Goal: Find contact information: Find contact information

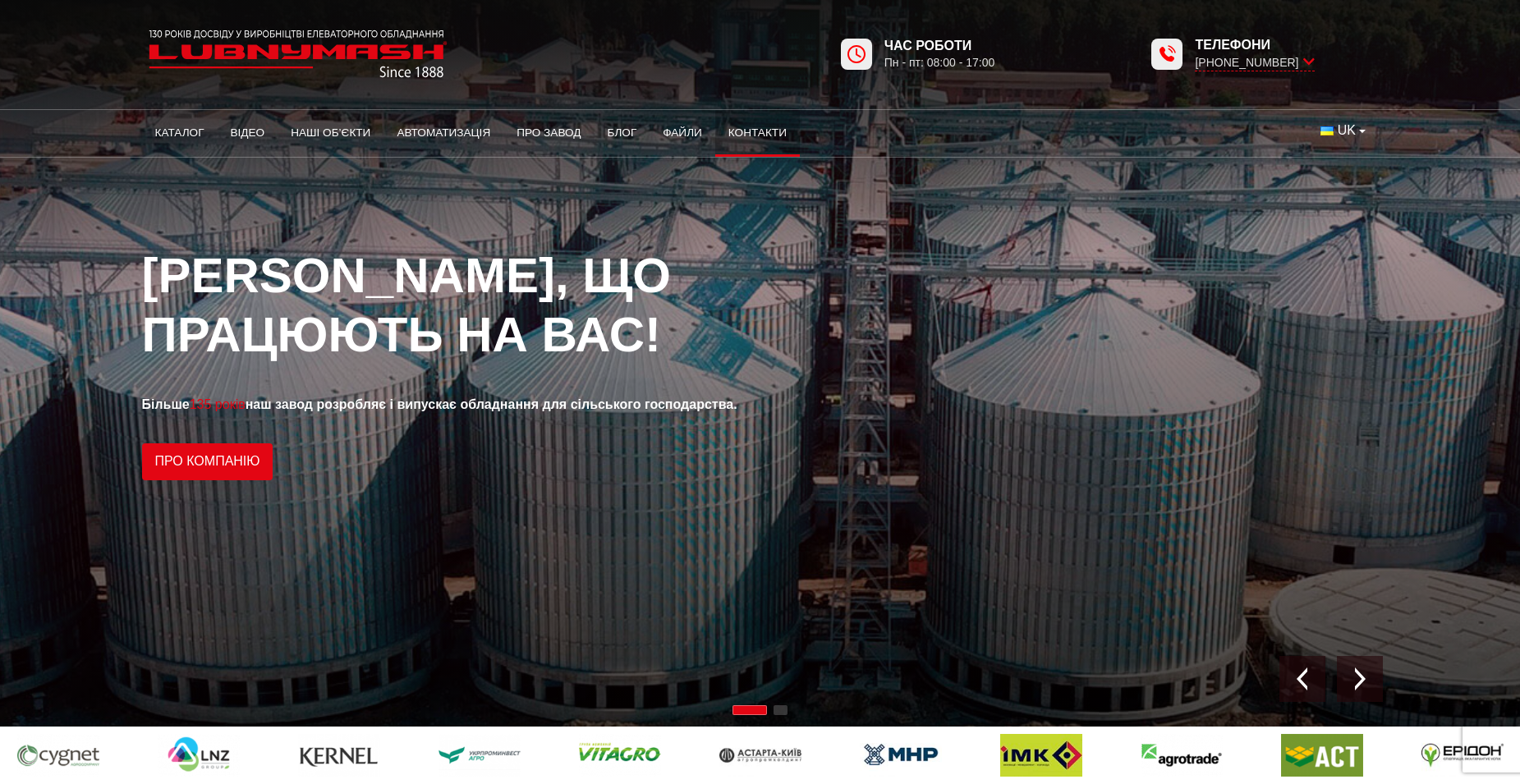
click at [764, 130] on link "Контакти" at bounding box center [757, 133] width 85 height 36
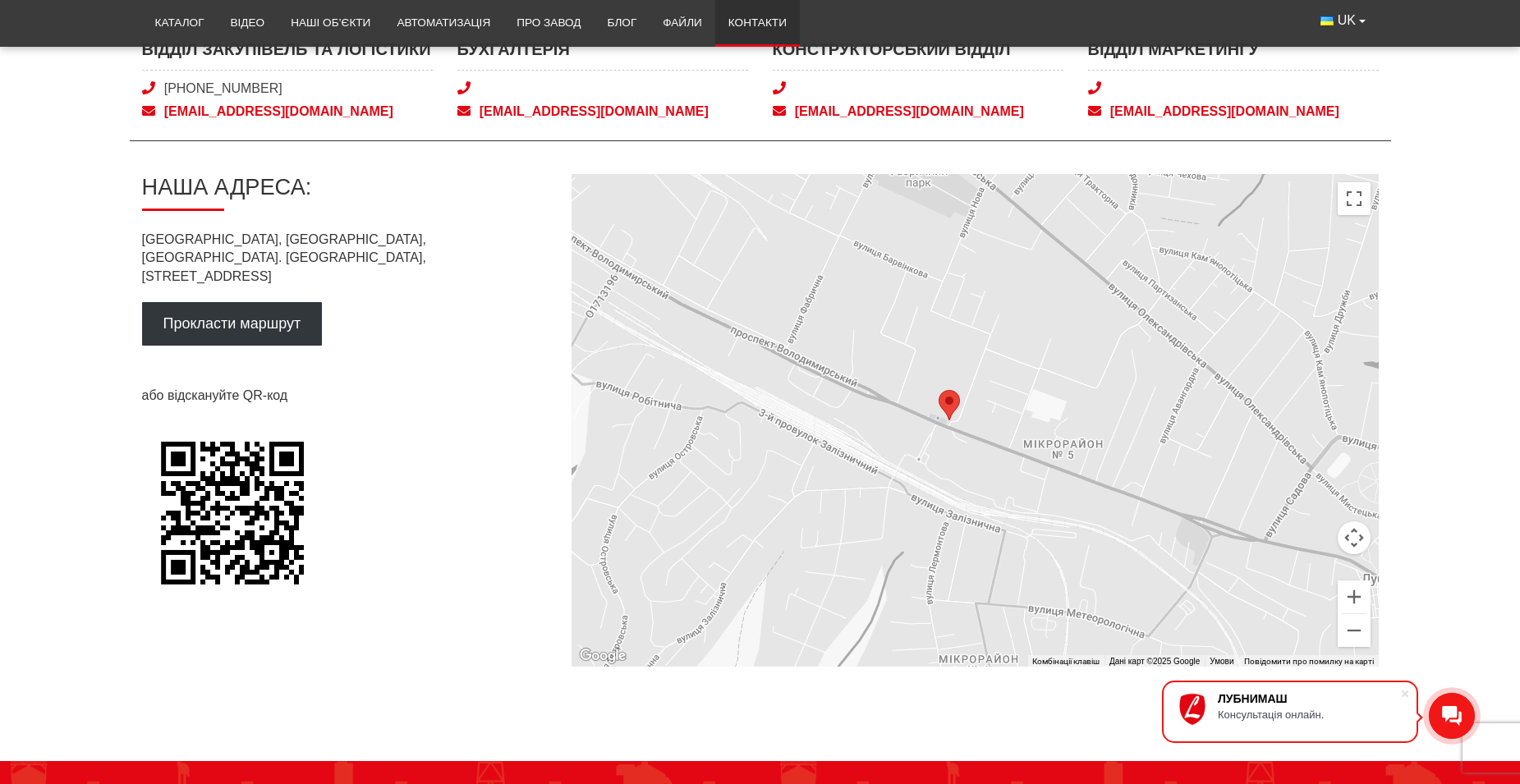
scroll to position [821, 0]
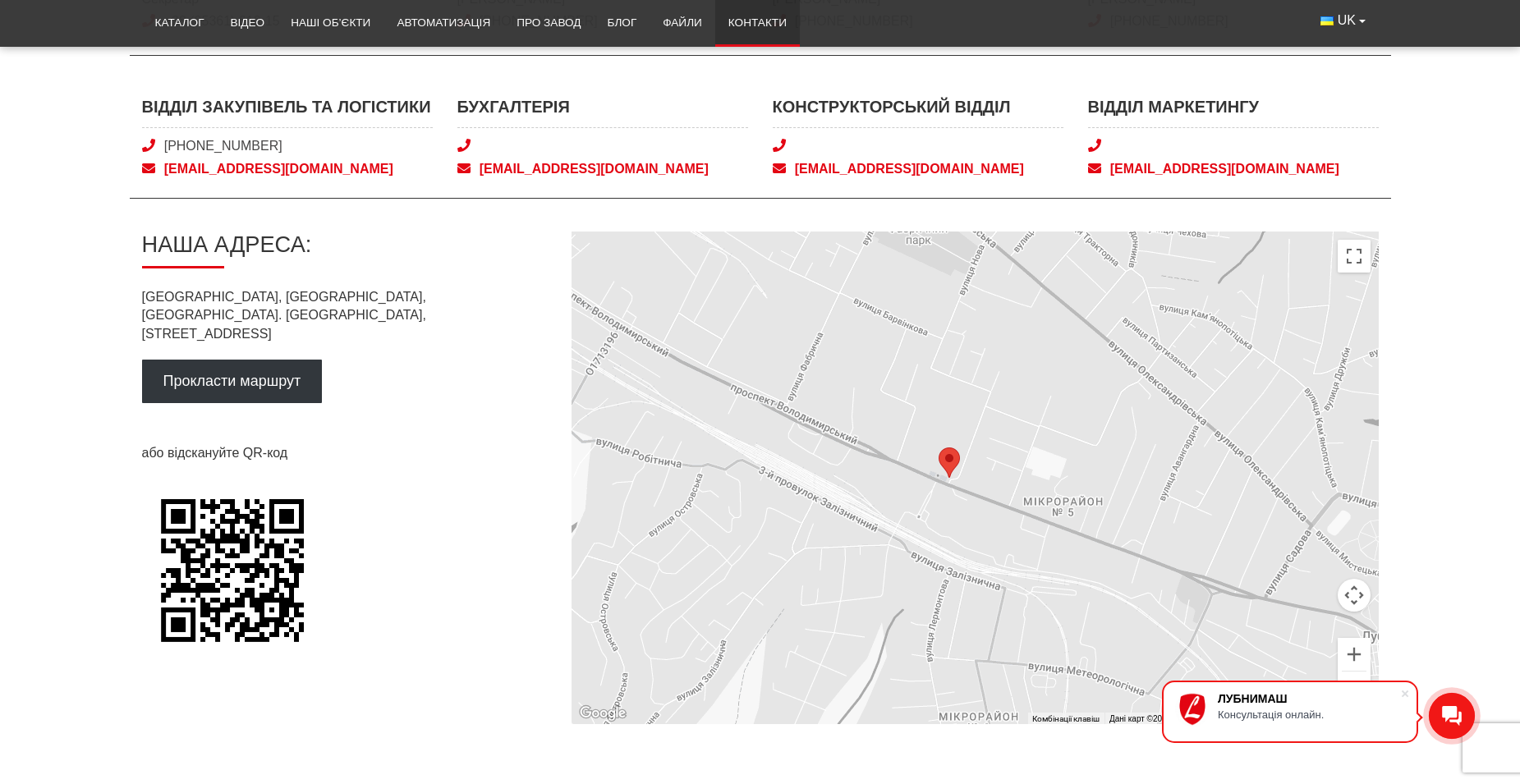
drag, startPoint x: 200, startPoint y: 296, endPoint x: 372, endPoint y: 313, distance: 172.8
click at [372, 313] on p "[GEOGRAPHIC_DATA], [GEOGRAPHIC_DATA], [GEOGRAPHIC_DATA]. [PERSON_NAME][STREET_A…" at bounding box center [343, 315] width 403 height 55
copy p "[GEOGRAPHIC_DATA], [GEOGRAPHIC_DATA]. [PERSON_NAME][STREET_ADDRESS]"
click at [206, 286] on div "Наша адреса: [GEOGRAPHIC_DATA], [GEOGRAPHIC_DATA], м. [PERSON_NAME][STREET_ADDR…" at bounding box center [343, 477] width 403 height 493
drag, startPoint x: 194, startPoint y: 293, endPoint x: 363, endPoint y: 316, distance: 170.6
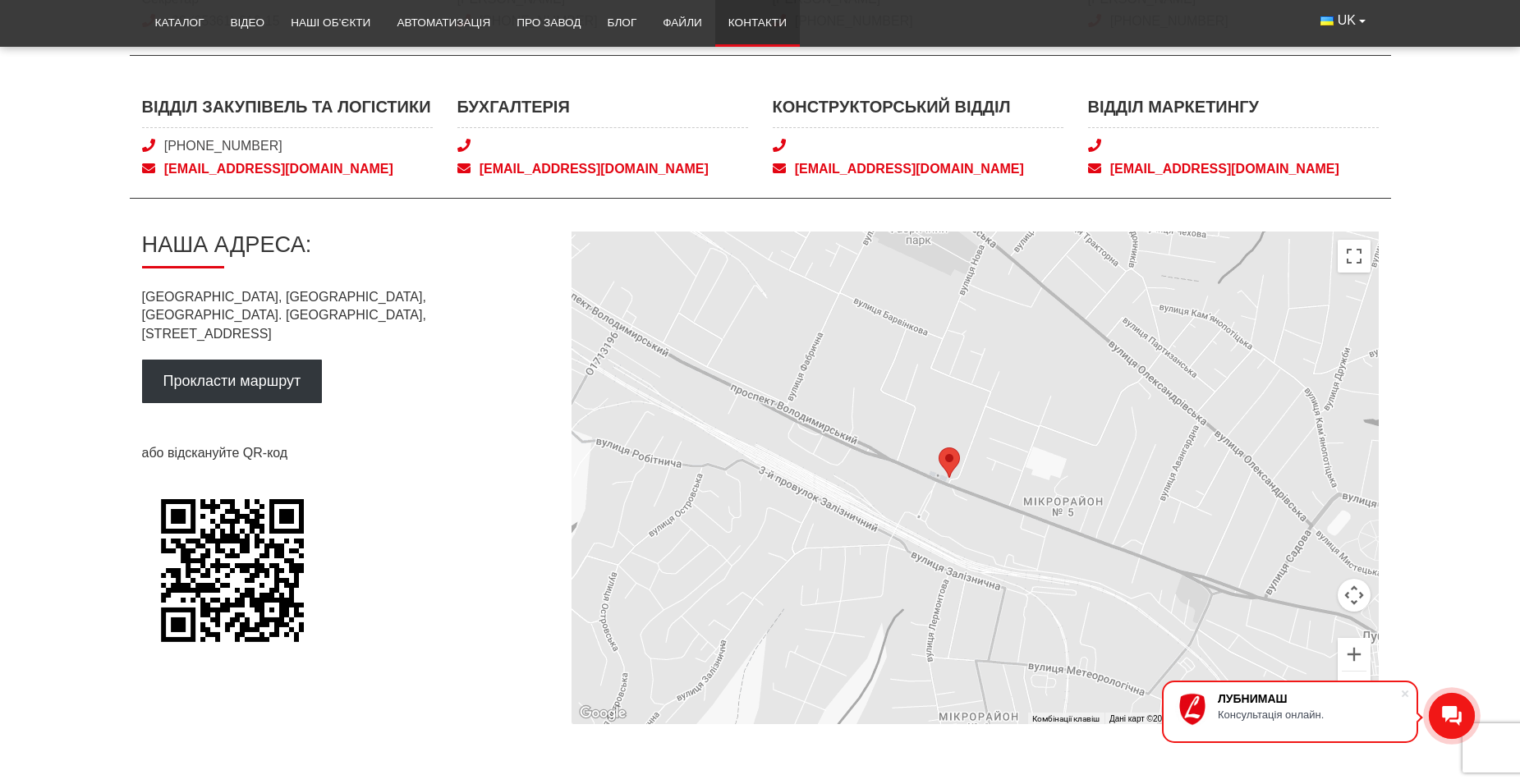
click at [363, 316] on p "[GEOGRAPHIC_DATA], [GEOGRAPHIC_DATA], [GEOGRAPHIC_DATA]. [PERSON_NAME][STREET_A…" at bounding box center [343, 315] width 403 height 55
copy p "[GEOGRAPHIC_DATA], [GEOGRAPHIC_DATA]. [PERSON_NAME][STREET_ADDRESS]"
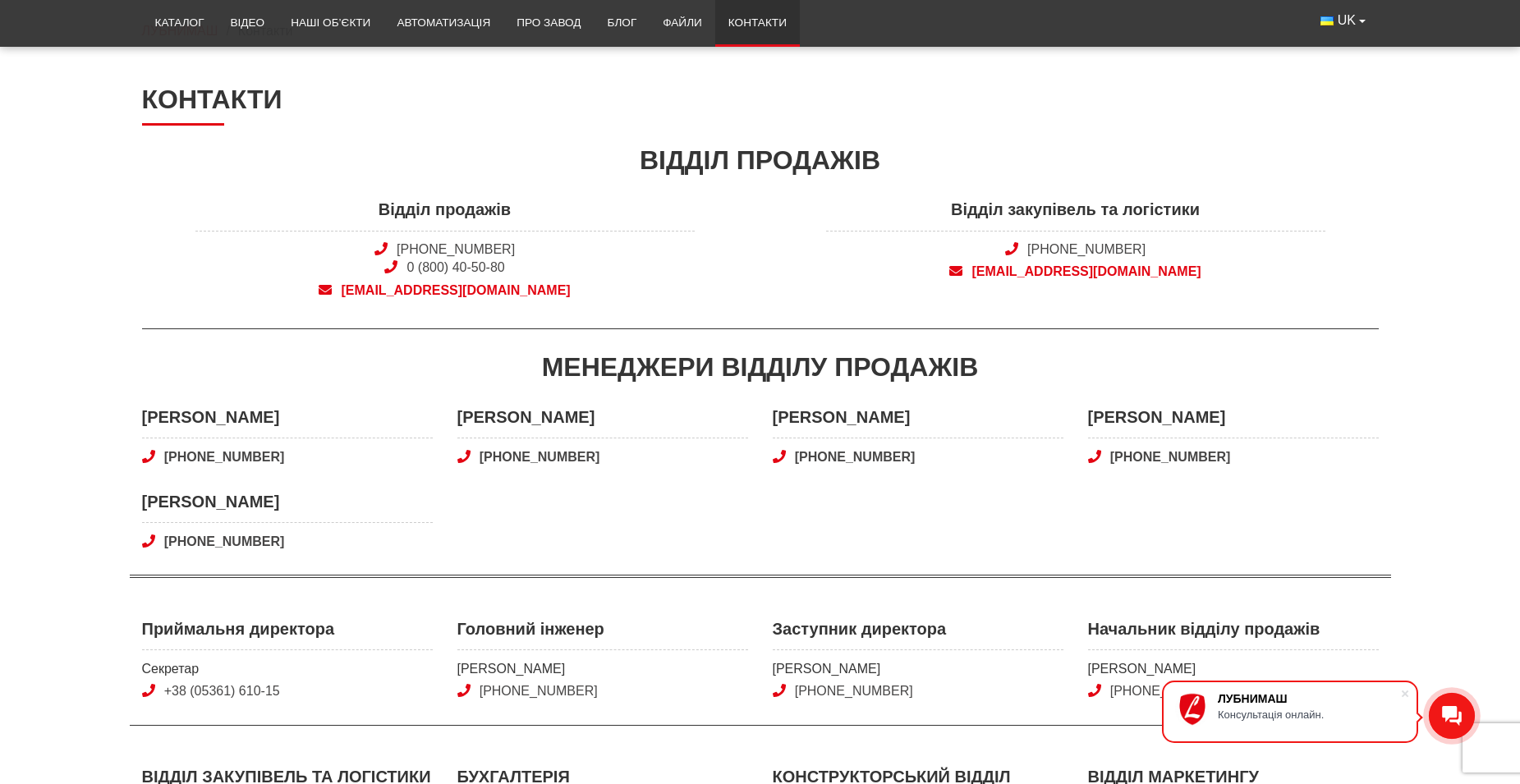
scroll to position [164, 0]
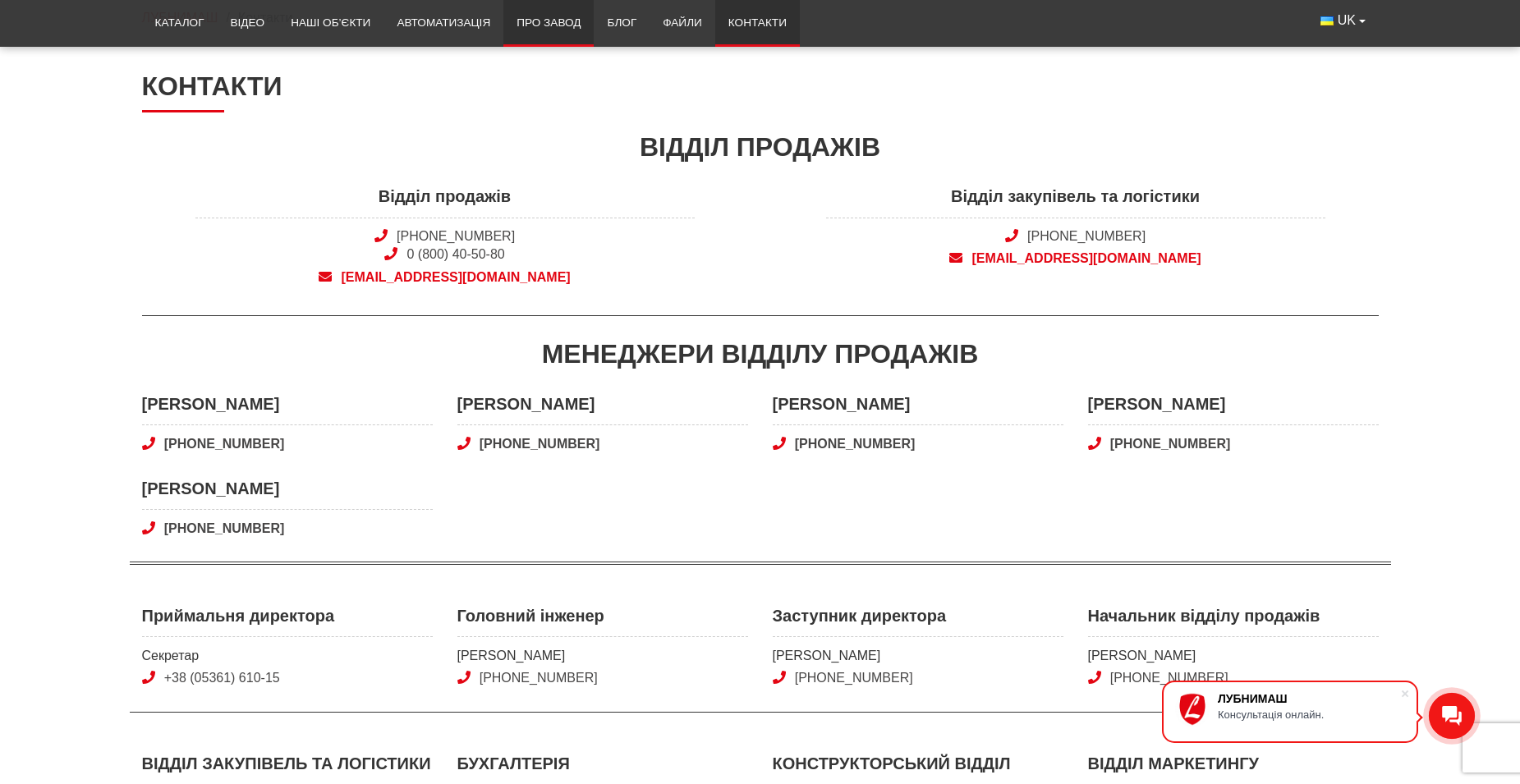
click at [540, 25] on link "Про завод" at bounding box center [548, 23] width 90 height 36
